Goal: Task Accomplishment & Management: Manage account settings

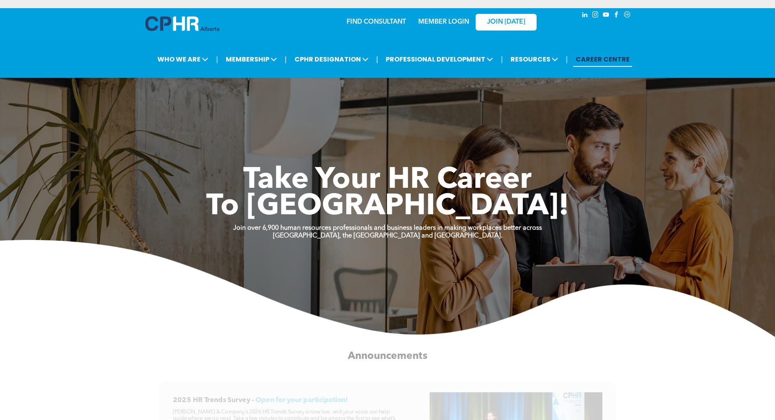
click at [442, 20] on link "MEMBER LOGIN" at bounding box center [443, 22] width 51 height 7
click at [433, 22] on link "MEMBER LOGIN" at bounding box center [443, 22] width 51 height 7
click at [106, 28] on div "FIND CONSULTANT MEMBER LOGIN JOIN TODAY" at bounding box center [387, 27] width 775 height 39
click at [451, 19] on link "MEMBER LOGIN" at bounding box center [443, 22] width 51 height 7
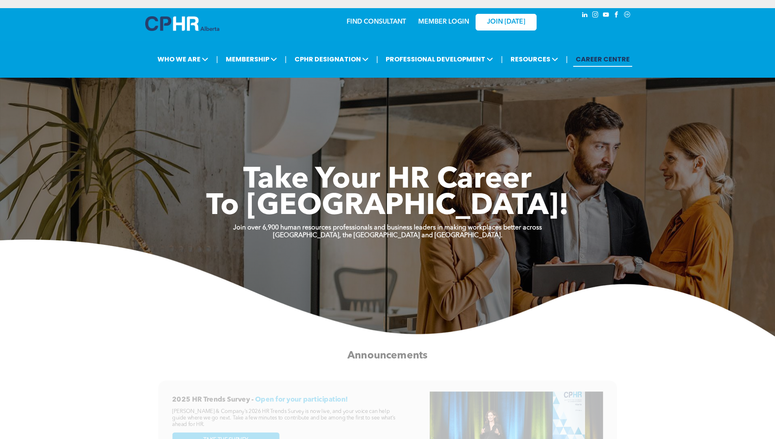
click at [449, 20] on link "MEMBER LOGIN" at bounding box center [443, 22] width 51 height 7
click at [433, 22] on link "MEMBER LOGIN" at bounding box center [443, 22] width 51 height 7
